Goal: Task Accomplishment & Management: Manage account settings

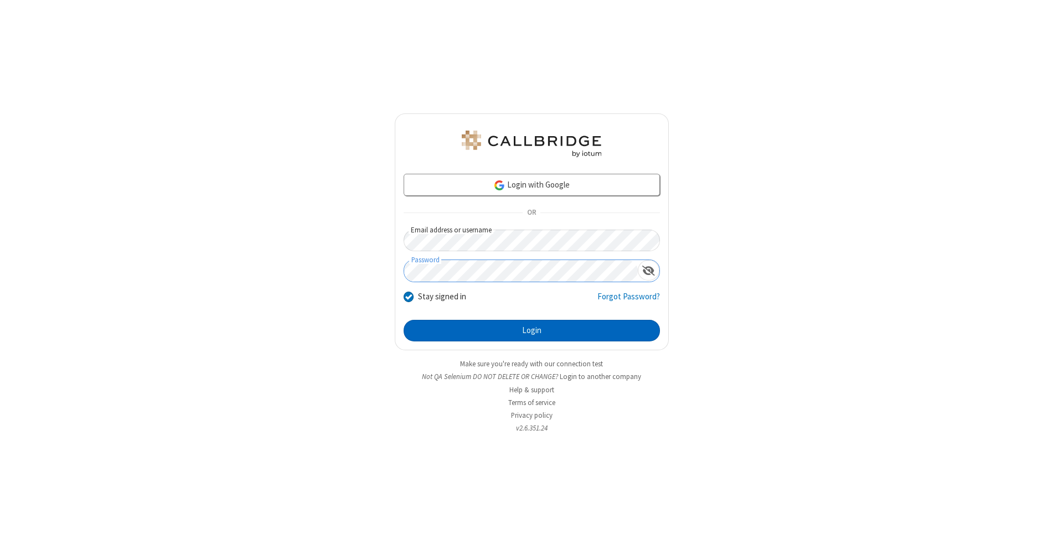
click at [532, 331] on button "Login" at bounding box center [532, 331] width 256 height 22
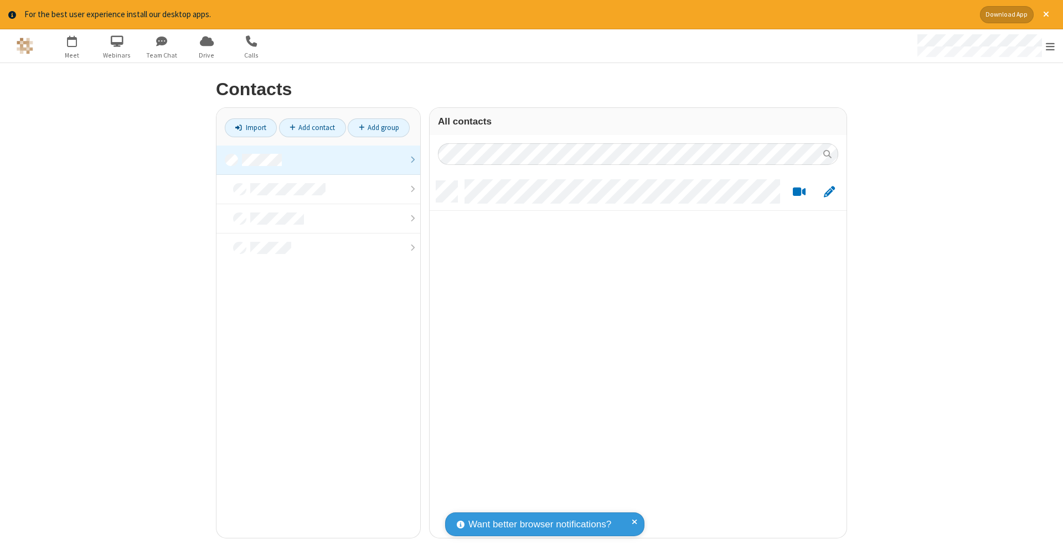
scroll to position [9, 9]
click at [318, 159] on link at bounding box center [319, 160] width 204 height 29
click at [312, 127] on link "Add contact" at bounding box center [312, 128] width 67 height 19
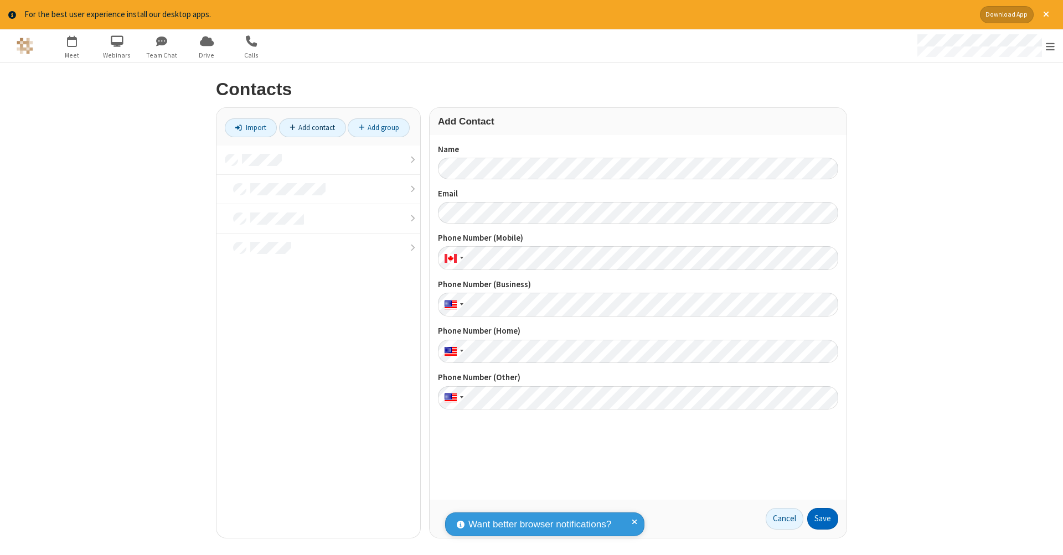
click at [823, 519] on button "Save" at bounding box center [822, 519] width 31 height 22
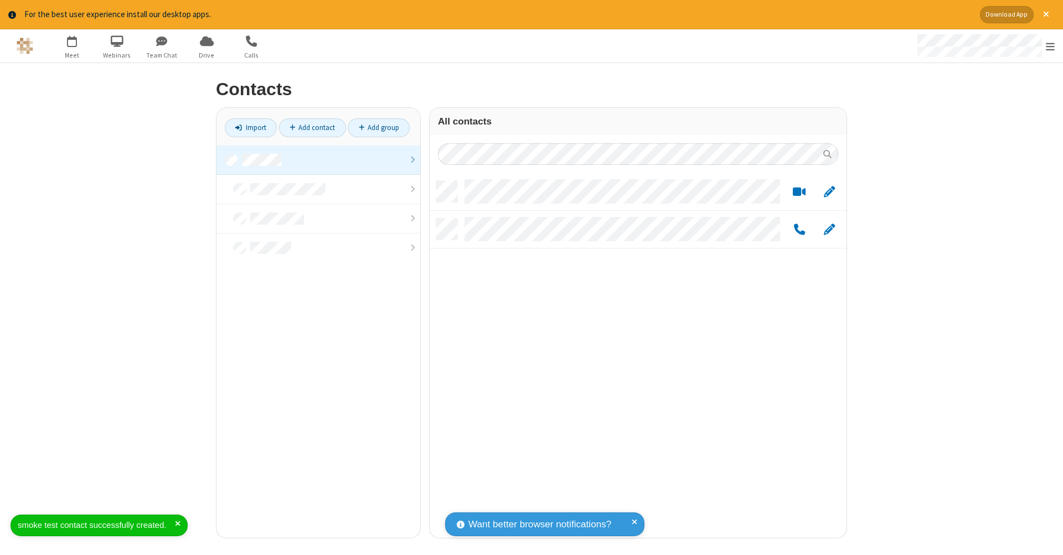
scroll to position [357, 409]
click at [312, 127] on link "Add contact" at bounding box center [312, 128] width 67 height 19
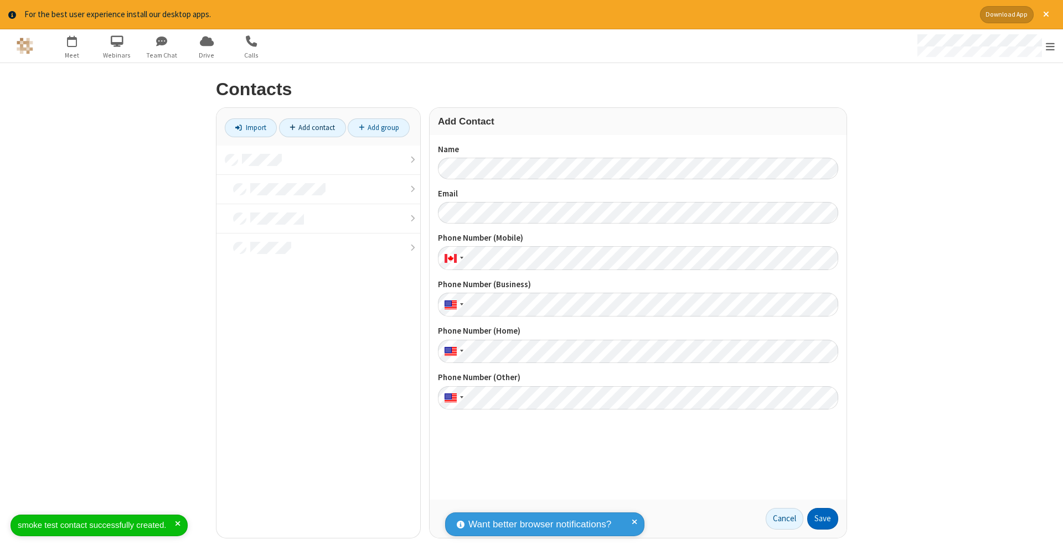
click at [823, 519] on button "Save" at bounding box center [822, 519] width 31 height 22
